Goal: Task Accomplishment & Management: Complete application form

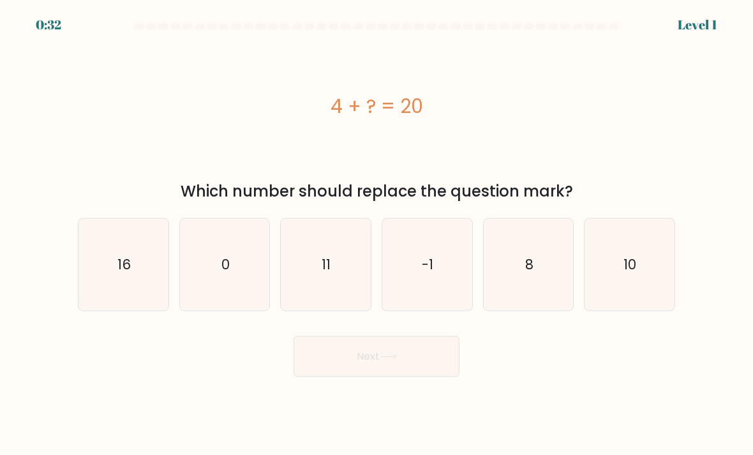
scroll to position [36, 0]
click at [128, 261] on icon "16" at bounding box center [123, 265] width 90 height 90
click at [376, 234] on input "a. 16" at bounding box center [376, 231] width 1 height 6
radio input "true"
click at [383, 353] on icon at bounding box center [388, 356] width 17 height 7
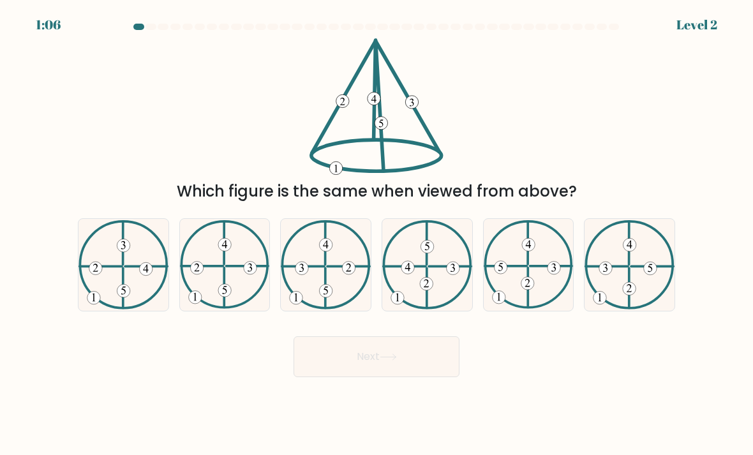
click at [230, 252] on icon at bounding box center [225, 264] width 90 height 89
click at [376, 234] on input "b." at bounding box center [376, 231] width 1 height 6
radio input "true"
click at [356, 346] on button "Next" at bounding box center [376, 356] width 166 height 41
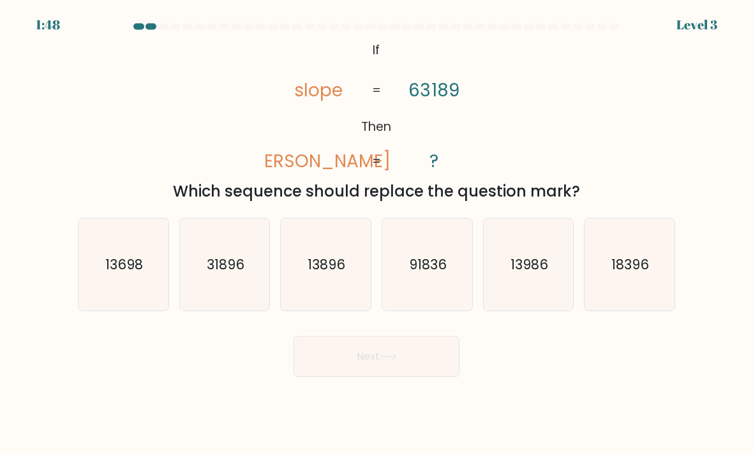
scroll to position [0, 0]
click at [446, 306] on icon "91836" at bounding box center [427, 265] width 90 height 90
click at [377, 234] on input "d. 91836" at bounding box center [376, 231] width 1 height 6
radio input "true"
click at [249, 303] on icon "31896" at bounding box center [225, 265] width 90 height 90
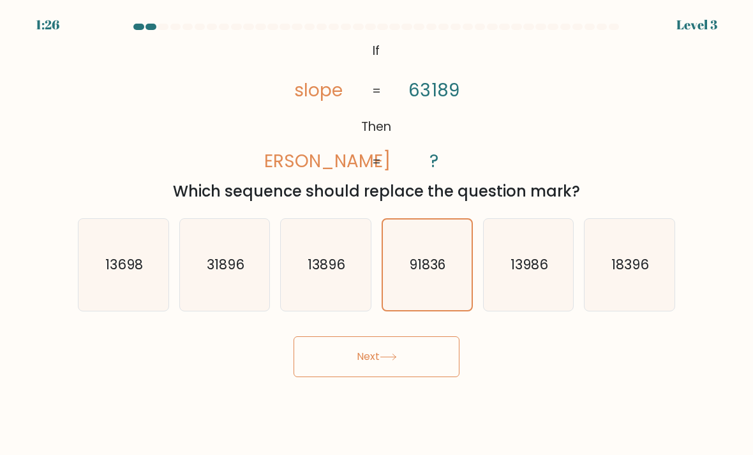
click at [376, 234] on input "b. 31896" at bounding box center [376, 231] width 1 height 6
radio input "true"
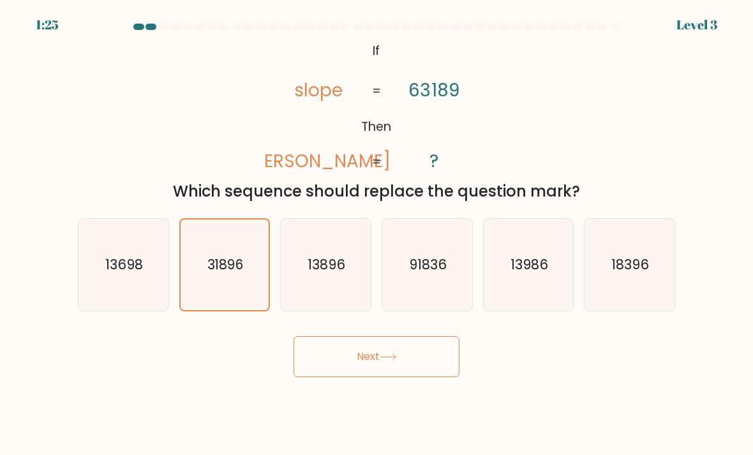
click at [344, 371] on button "Next" at bounding box center [376, 356] width 166 height 41
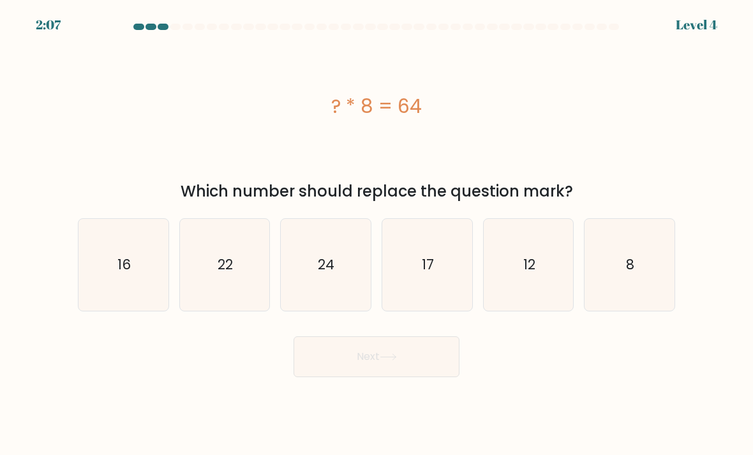
click at [644, 285] on icon "8" at bounding box center [629, 265] width 90 height 90
click at [377, 234] on input "f. 8" at bounding box center [376, 231] width 1 height 6
radio input "true"
click at [355, 366] on button "Next" at bounding box center [376, 356] width 166 height 41
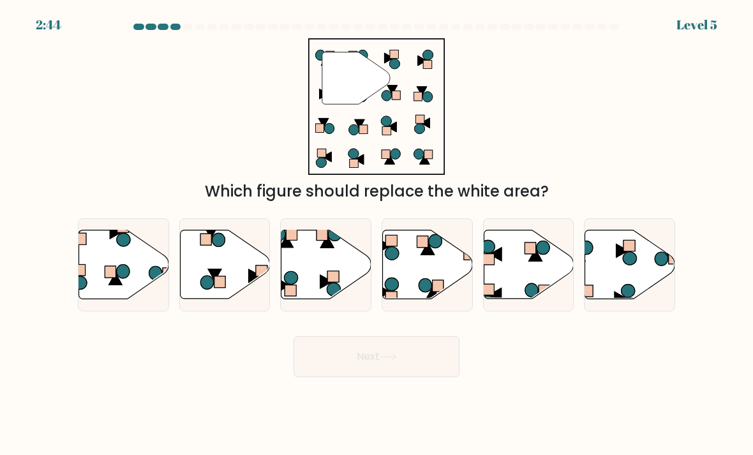
click at [336, 282] on rect at bounding box center [333, 276] width 11 height 11
click at [376, 234] on input "c." at bounding box center [376, 231] width 1 height 6
radio input "true"
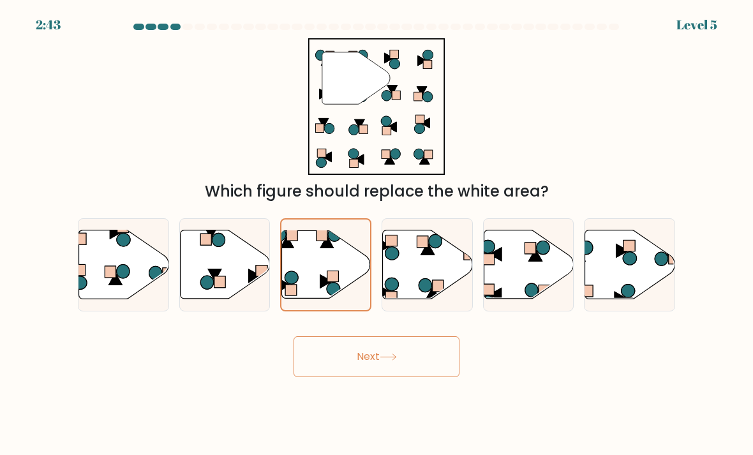
click at [374, 377] on button "Next" at bounding box center [376, 356] width 166 height 41
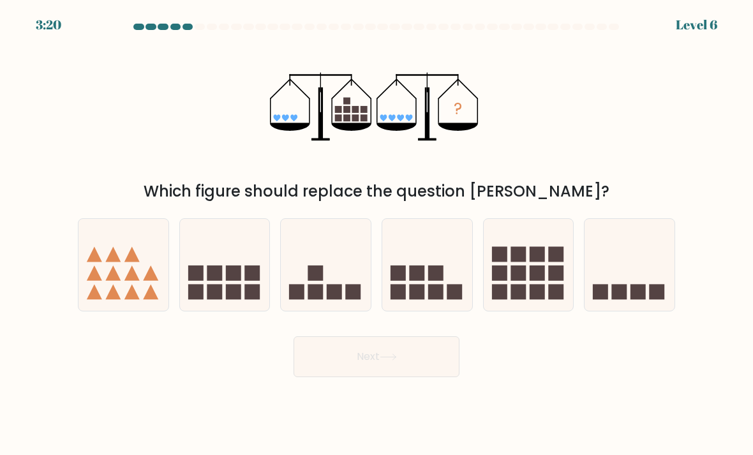
click at [546, 281] on icon at bounding box center [529, 265] width 90 height 75
click at [377, 234] on input "e." at bounding box center [376, 231] width 1 height 6
radio input "true"
click at [403, 371] on button "Next" at bounding box center [376, 356] width 166 height 41
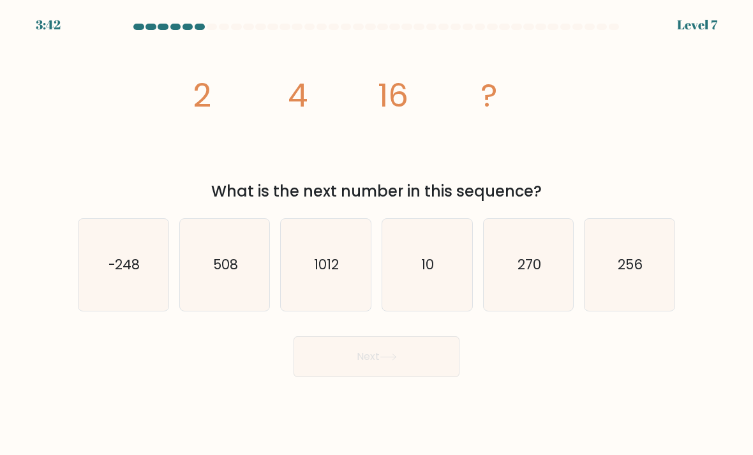
click at [649, 286] on icon "256" at bounding box center [629, 265] width 90 height 90
click at [377, 234] on input "f. 256" at bounding box center [376, 231] width 1 height 6
radio input "true"
click at [397, 366] on button "Next" at bounding box center [376, 356] width 166 height 41
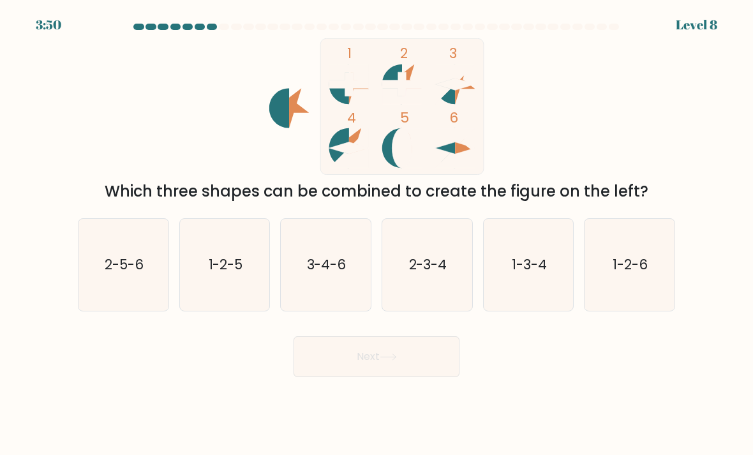
click at [352, 288] on icon "3-4-6" at bounding box center [326, 265] width 90 height 90
click at [376, 234] on input "c. 3-4-6" at bounding box center [376, 231] width 1 height 6
radio input "true"
click at [366, 373] on button "Next" at bounding box center [376, 356] width 166 height 41
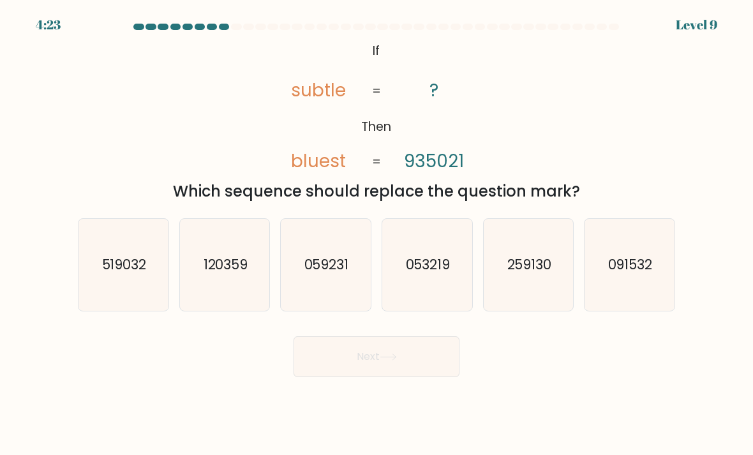
click at [532, 293] on icon "259130" at bounding box center [529, 265] width 90 height 90
click at [377, 234] on input "e. 259130" at bounding box center [376, 231] width 1 height 6
radio input "true"
click at [389, 377] on button "Next" at bounding box center [376, 356] width 166 height 41
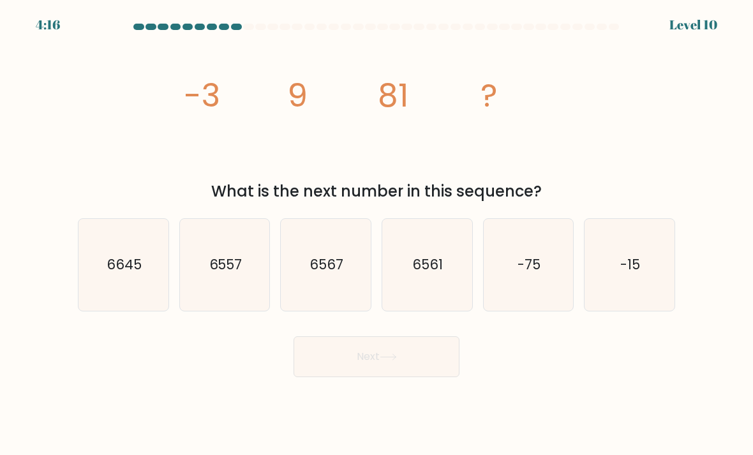
click at [417, 292] on icon "6561" at bounding box center [427, 265] width 90 height 90
click at [377, 234] on input "d. 6561" at bounding box center [376, 231] width 1 height 6
radio input "true"
click at [403, 362] on button "Next" at bounding box center [376, 356] width 166 height 41
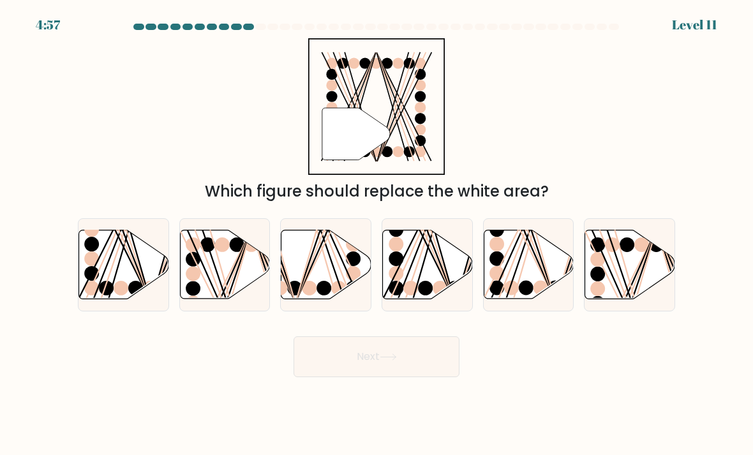
click at [105, 270] on line at bounding box center [117, 229] width 64 height 144
click at [376, 234] on input "a." at bounding box center [376, 231] width 1 height 6
radio input "true"
click at [418, 373] on button "Next" at bounding box center [376, 356] width 166 height 41
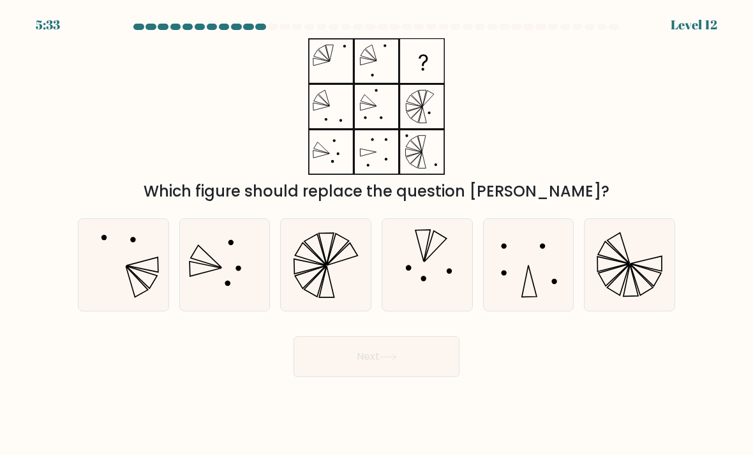
click at [419, 299] on icon at bounding box center [427, 265] width 90 height 90
click at [377, 234] on input "d." at bounding box center [376, 231] width 1 height 6
radio input "true"
click at [420, 366] on button "Next" at bounding box center [376, 356] width 166 height 41
